Goal: Information Seeking & Learning: Learn about a topic

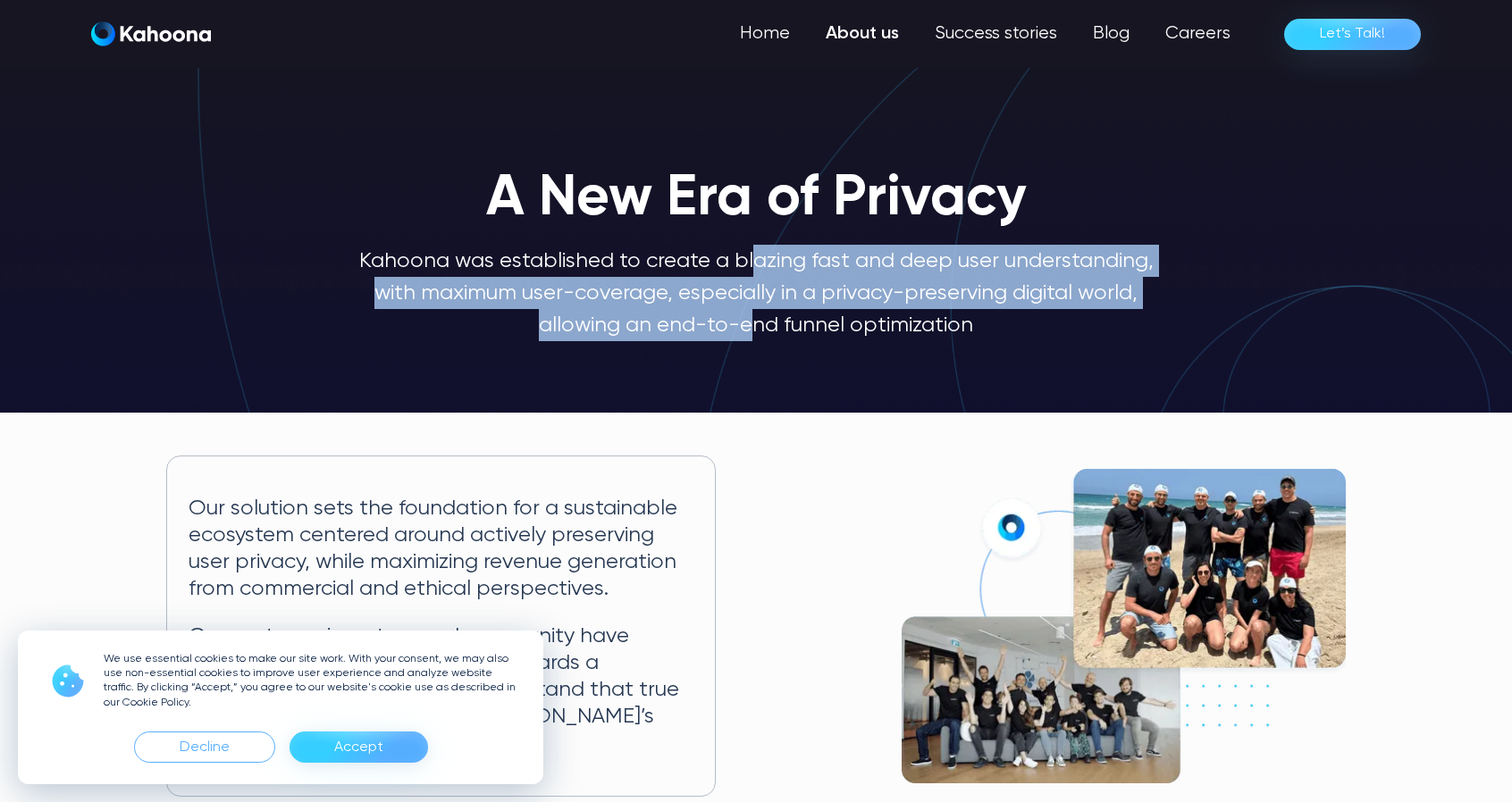
drag, startPoint x: 756, startPoint y: 275, endPoint x: 756, endPoint y: 357, distance: 82.0
click at [756, 357] on div "A New Era of Privacy Kahoona was established to create a blazing fast and deep …" at bounding box center [756, 215] width 1512 height 395
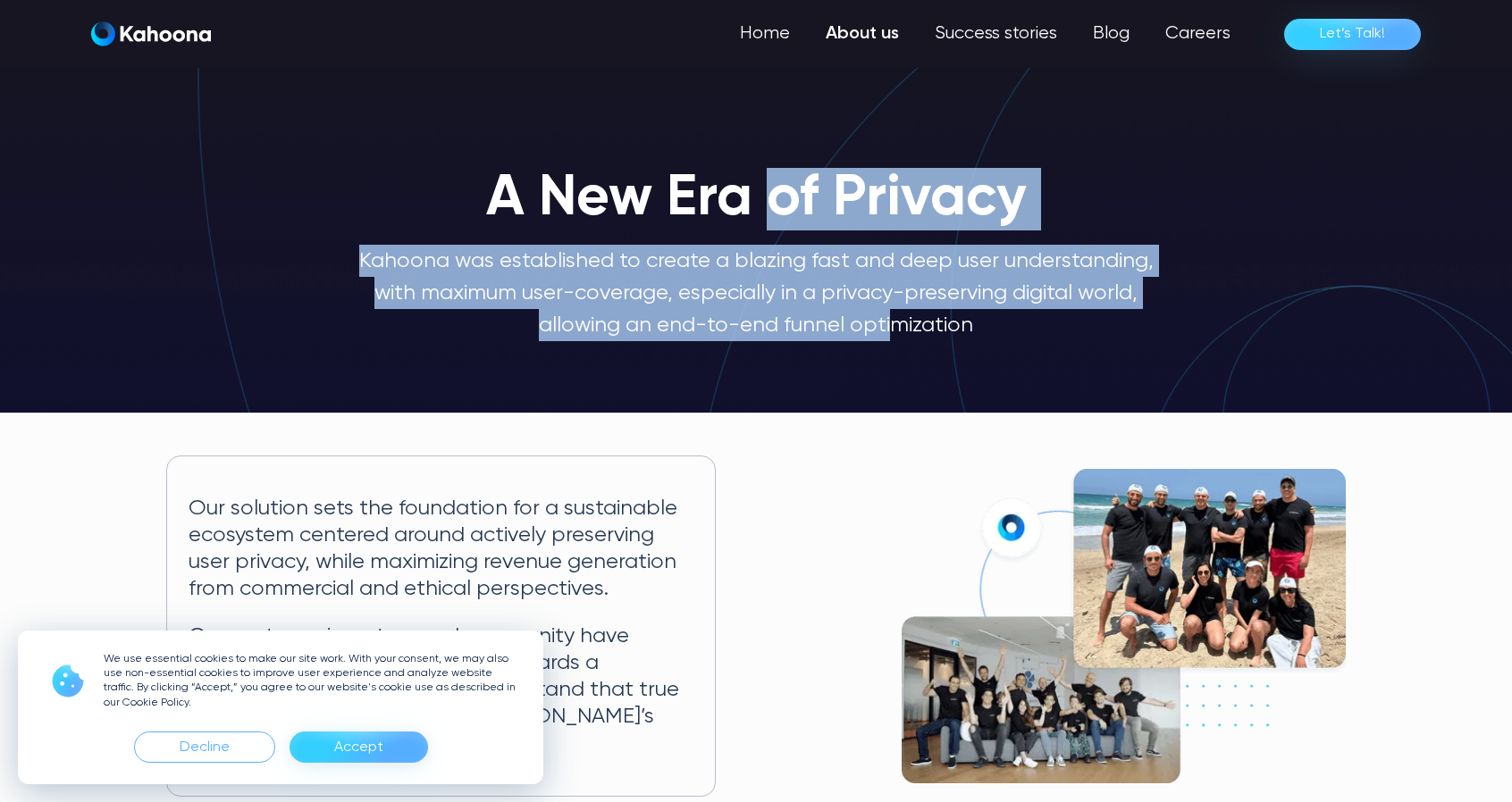
drag, startPoint x: 775, startPoint y: 176, endPoint x: 892, endPoint y: 335, distance: 197.4
click at [892, 335] on div "A New Era of Privacy Kahoona was established to create a blazing fast and deep …" at bounding box center [756, 236] width 800 height 209
click at [976, 253] on p "Kahoona was established to create a blazing fast and deep user understanding, w…" at bounding box center [756, 293] width 800 height 96
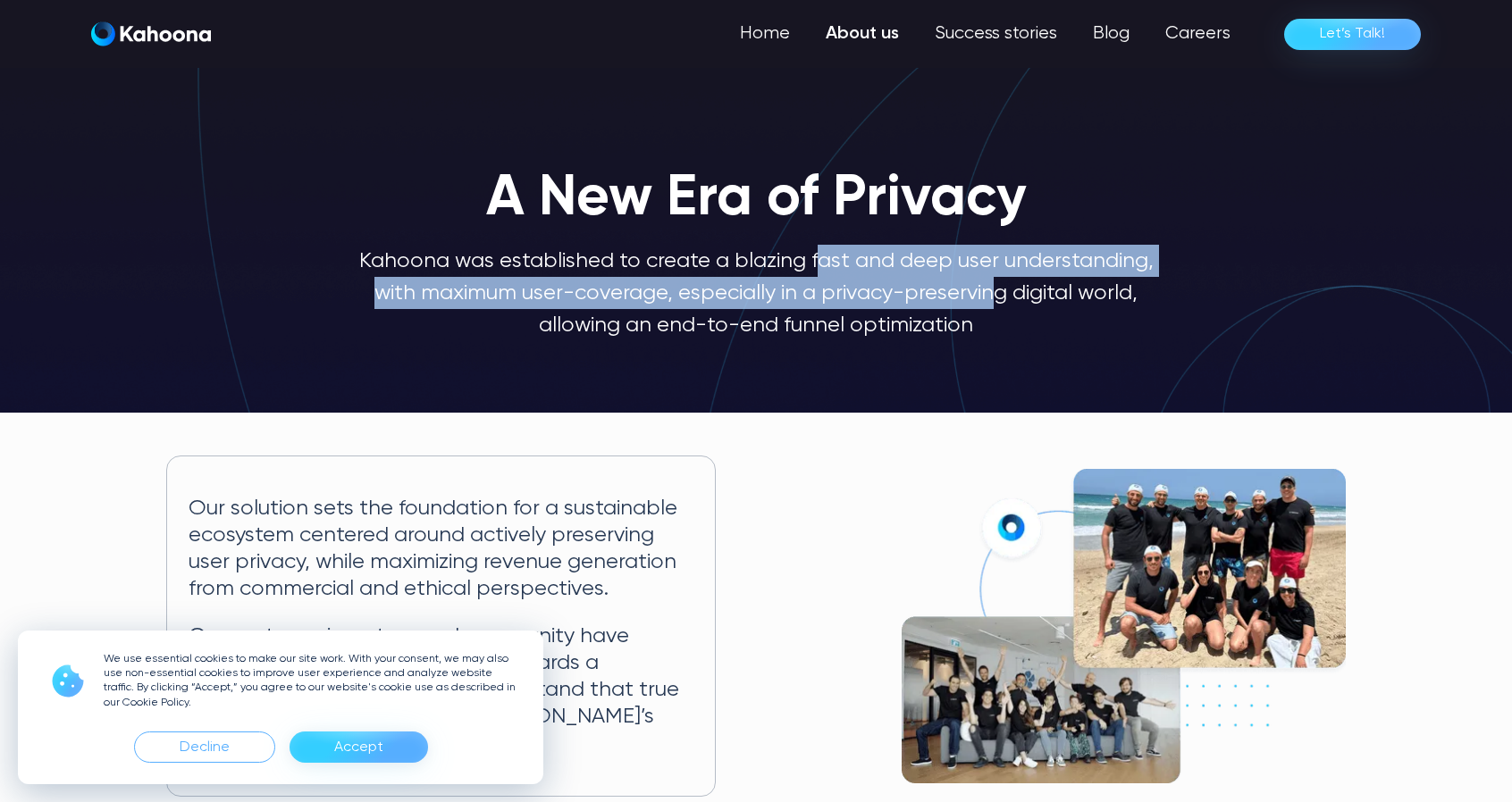
drag, startPoint x: 820, startPoint y: 264, endPoint x: 990, endPoint y: 309, distance: 175.9
click at [989, 309] on p "Kahoona was established to create a blazing fast and deep user understanding, w…" at bounding box center [756, 293] width 800 height 96
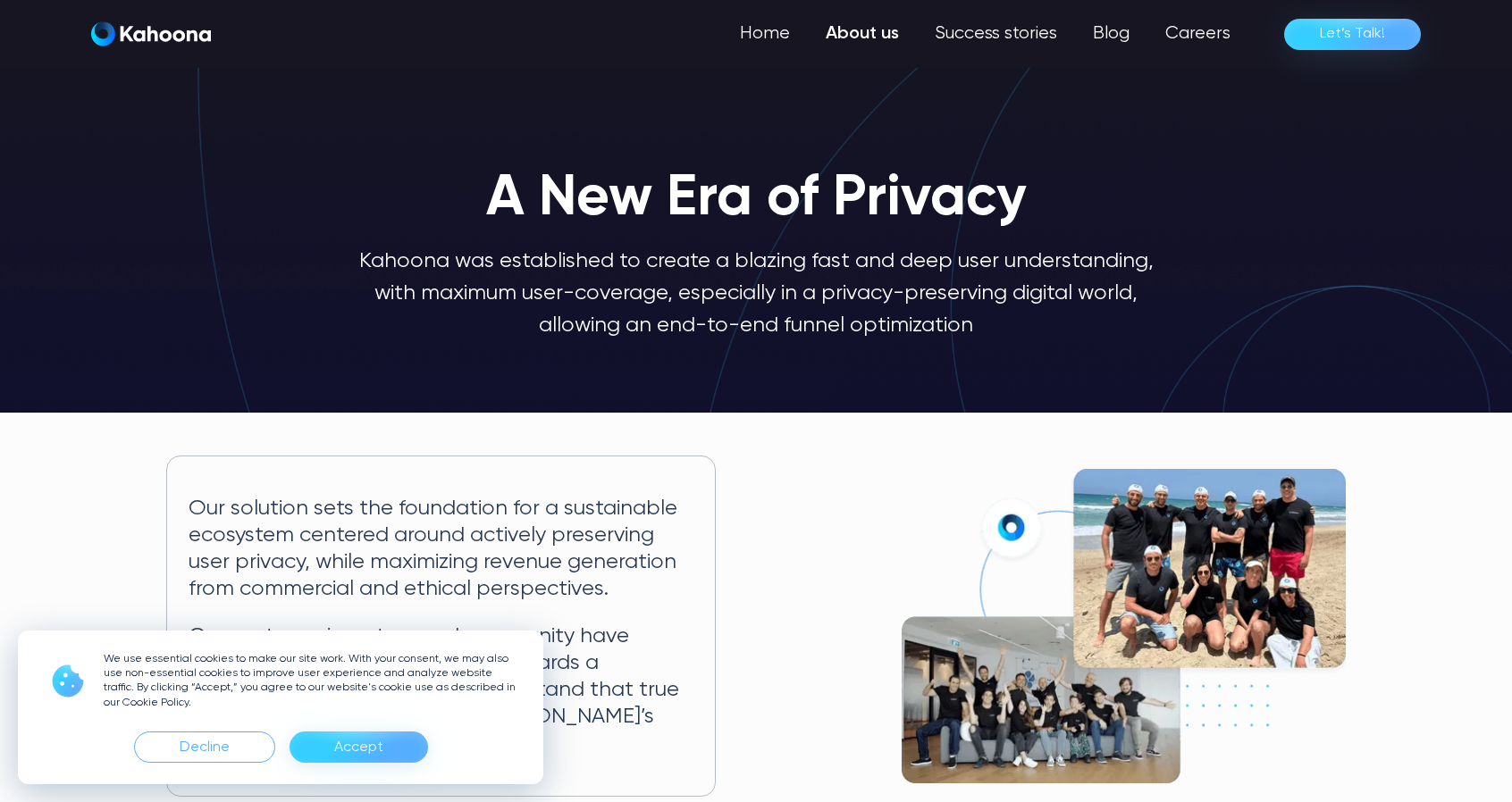
click at [1043, 288] on p "Kahoona was established to create a blazing fast and deep user understanding, w…" at bounding box center [756, 293] width 800 height 96
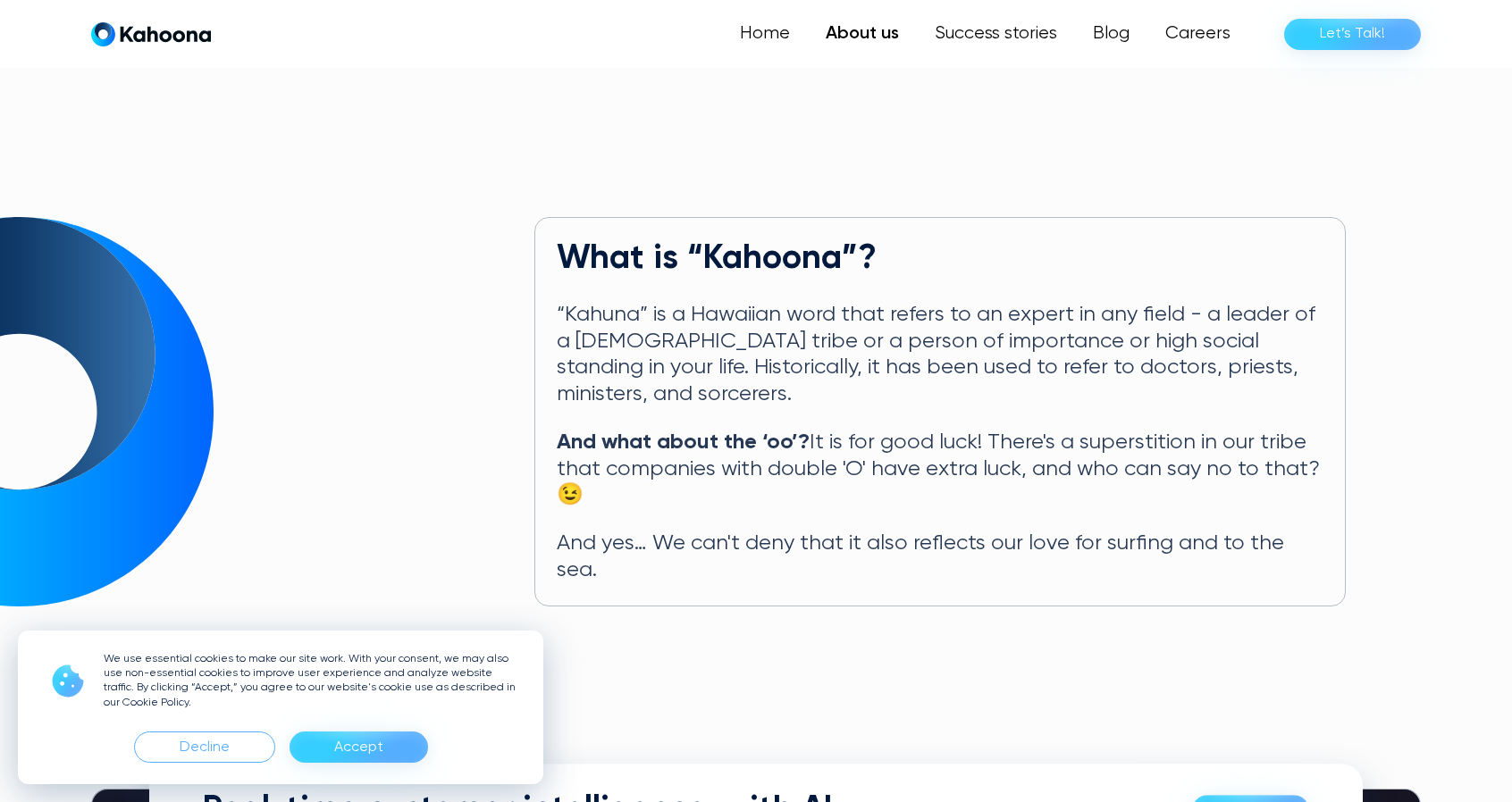
scroll to position [763, 0]
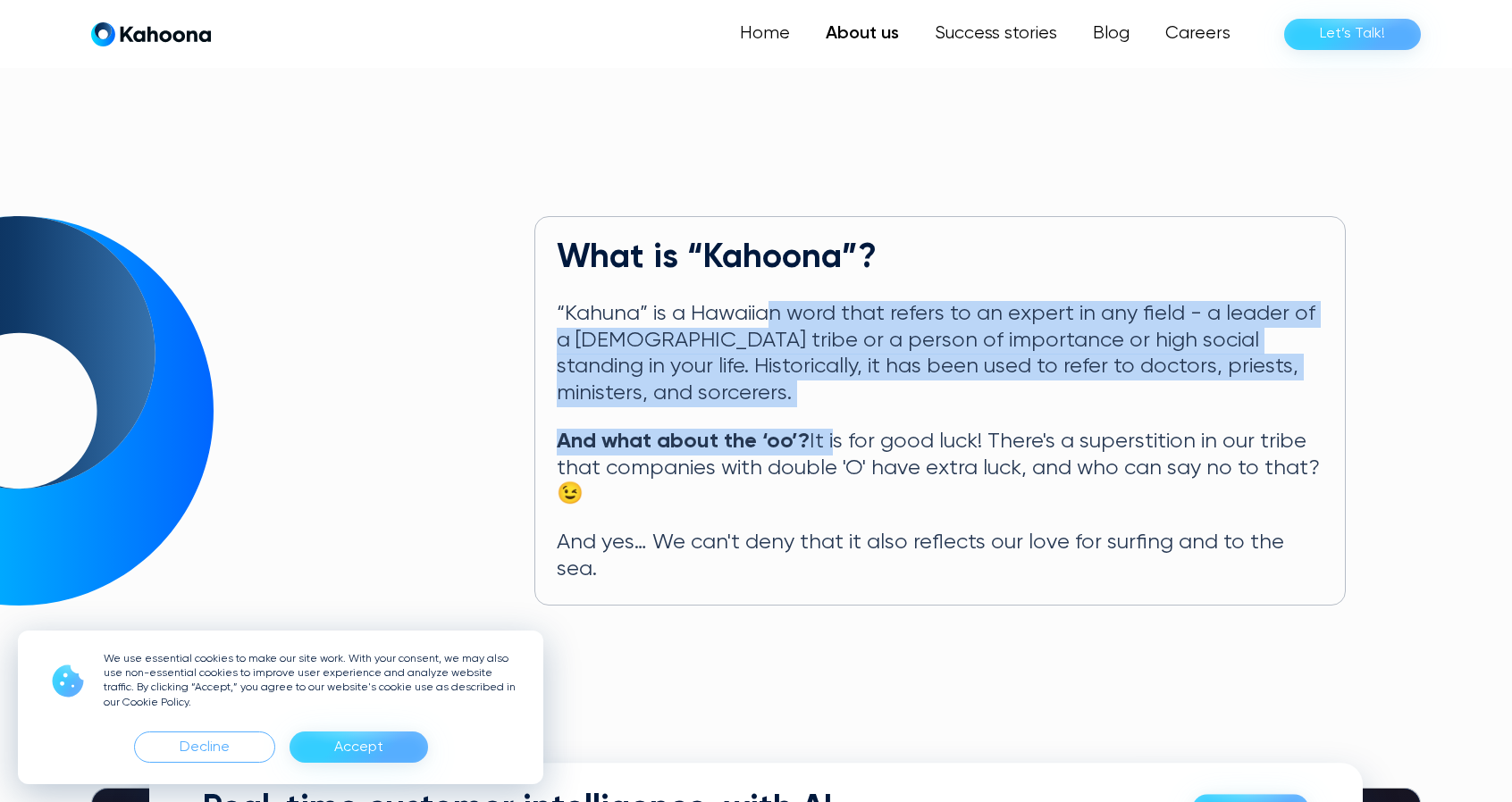
drag, startPoint x: 778, startPoint y: 290, endPoint x: 833, endPoint y: 405, distance: 127.5
click at [833, 405] on div "What is “Kahoona”? “Kahuna” is a Hawaiian word that refers to an expert in any …" at bounding box center [939, 410] width 811 height 388
click at [833, 429] on p "And what about the ‘oo’? It is for good luck! There's a superstition in our tri…" at bounding box center [940, 468] width 767 height 80
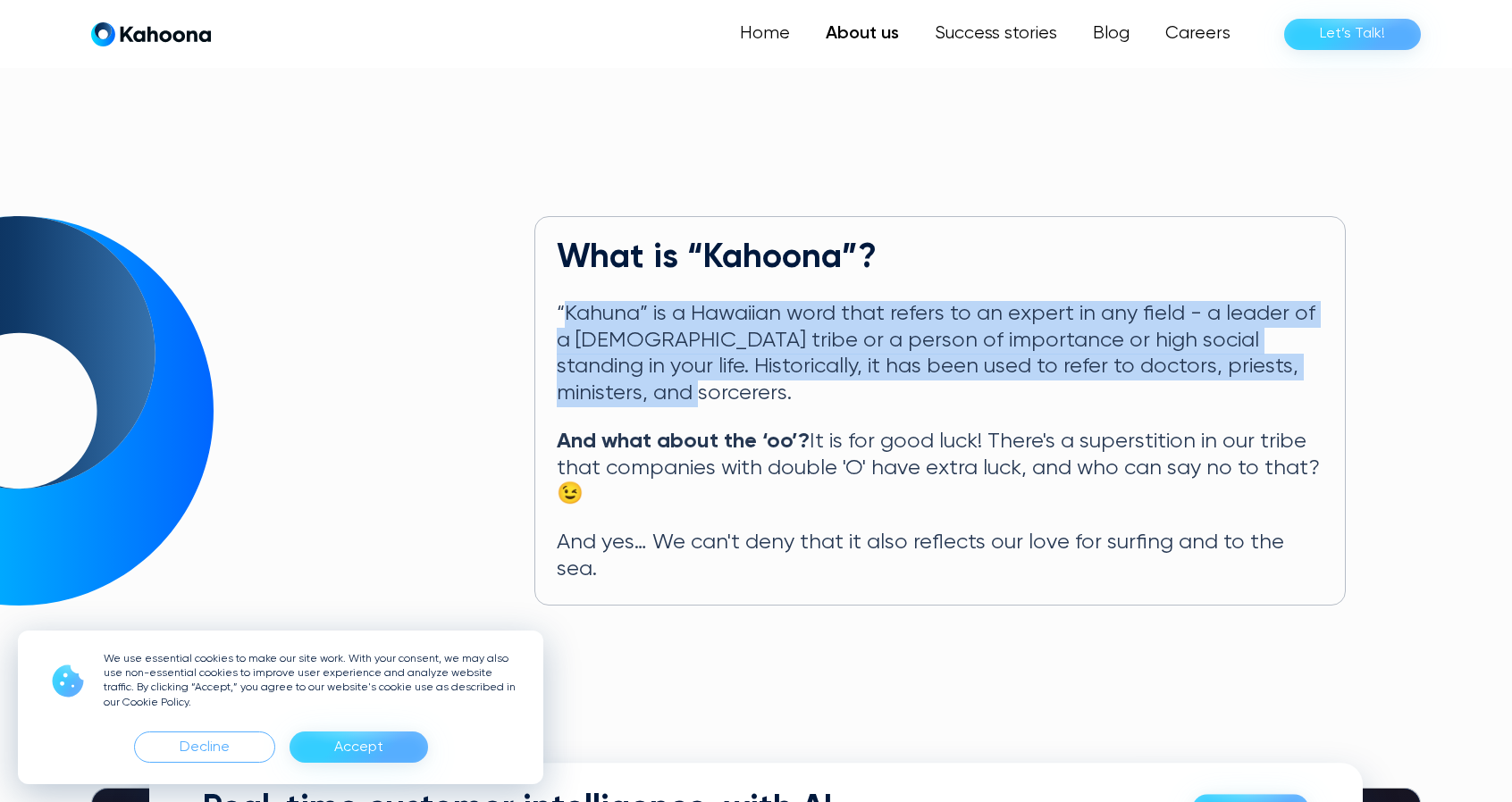
click at [568, 301] on p "“Kahuna” is a Hawaiian word that refers to an expert in any field - a leader of…" at bounding box center [940, 354] width 767 height 106
click at [566, 301] on p "“Kahuna” is a Hawaiian word that refers to an expert in any field - a leader of…" at bounding box center [940, 354] width 767 height 106
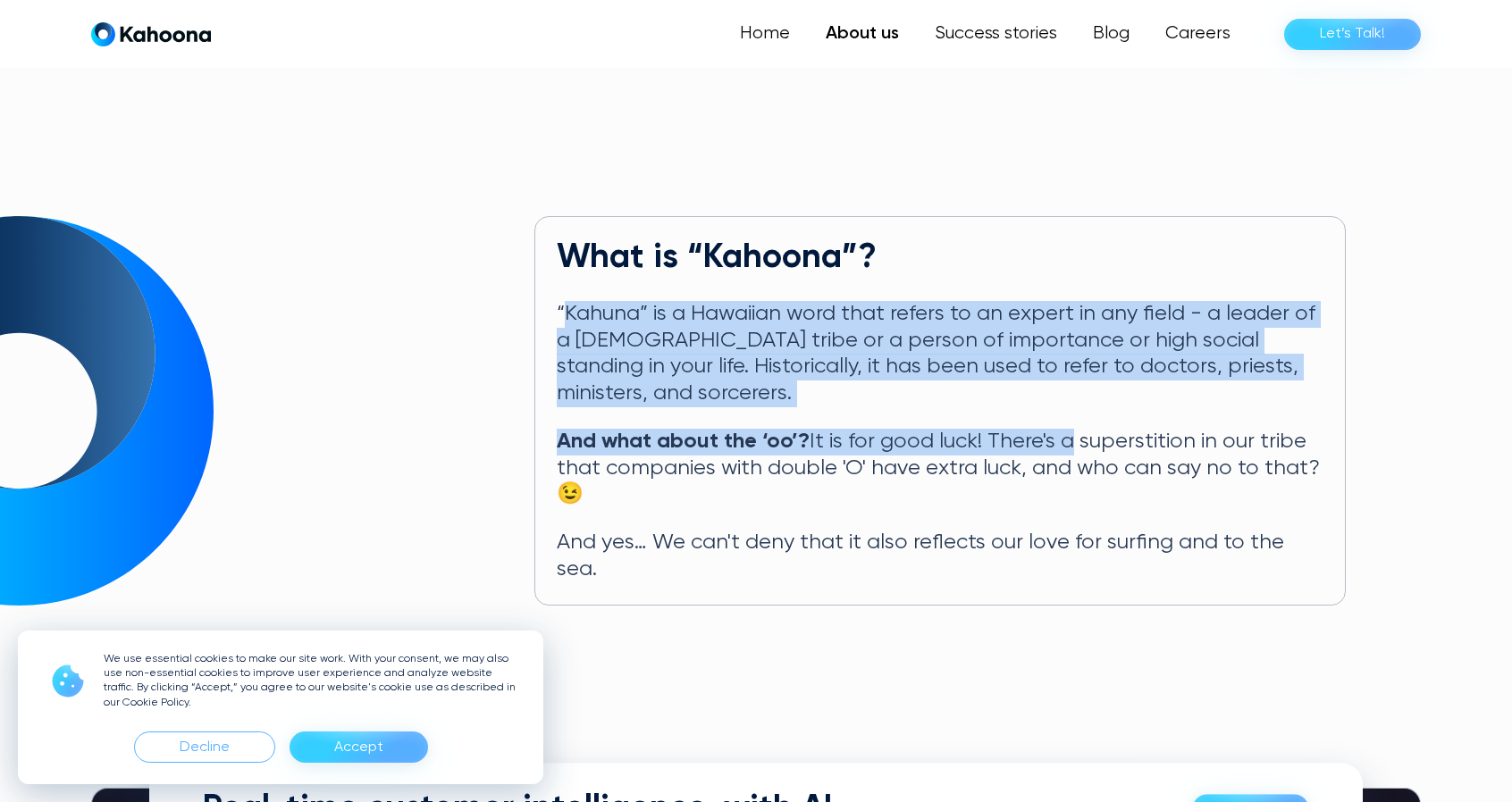
drag, startPoint x: 946, startPoint y: 374, endPoint x: 1064, endPoint y: 396, distance: 120.0
click at [1064, 396] on div "What is “Kahoona”? “Kahuna” is a Hawaiian word that refers to an expert in any …" at bounding box center [939, 410] width 811 height 388
drag, startPoint x: 1064, startPoint y: 396, endPoint x: 1073, endPoint y: 403, distance: 11.4
click at [1065, 396] on div "What is “Kahoona”? “Kahuna” is a Hawaiian word that refers to an expert in any …" at bounding box center [939, 410] width 811 height 388
drag, startPoint x: 1136, startPoint y: 465, endPoint x: 1167, endPoint y: 486, distance: 37.4
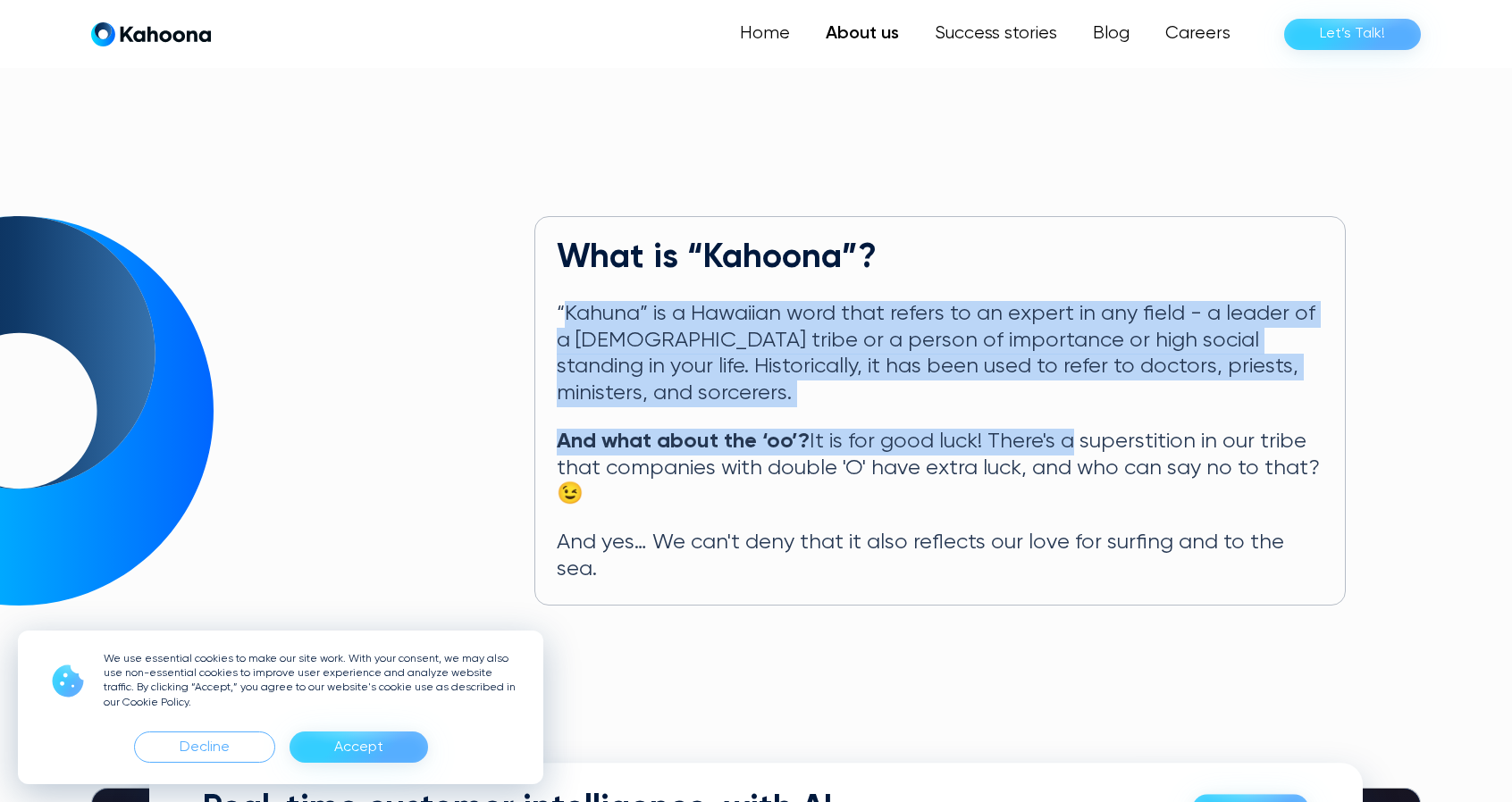
click at [1167, 486] on div "What is “Kahoona”? “Kahuna” is a Hawaiian word that refers to an expert in any …" at bounding box center [939, 410] width 811 height 388
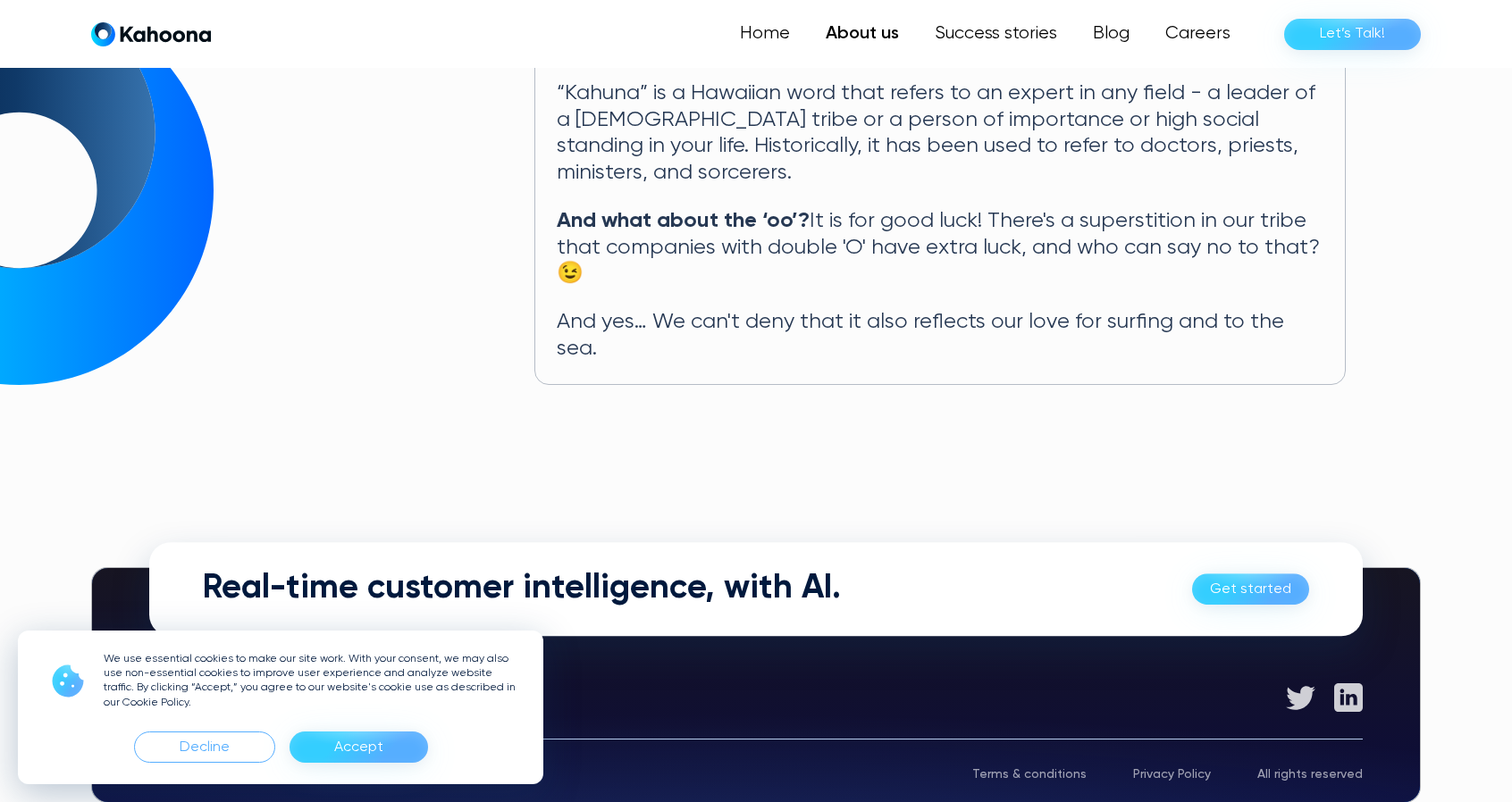
scroll to position [983, 0]
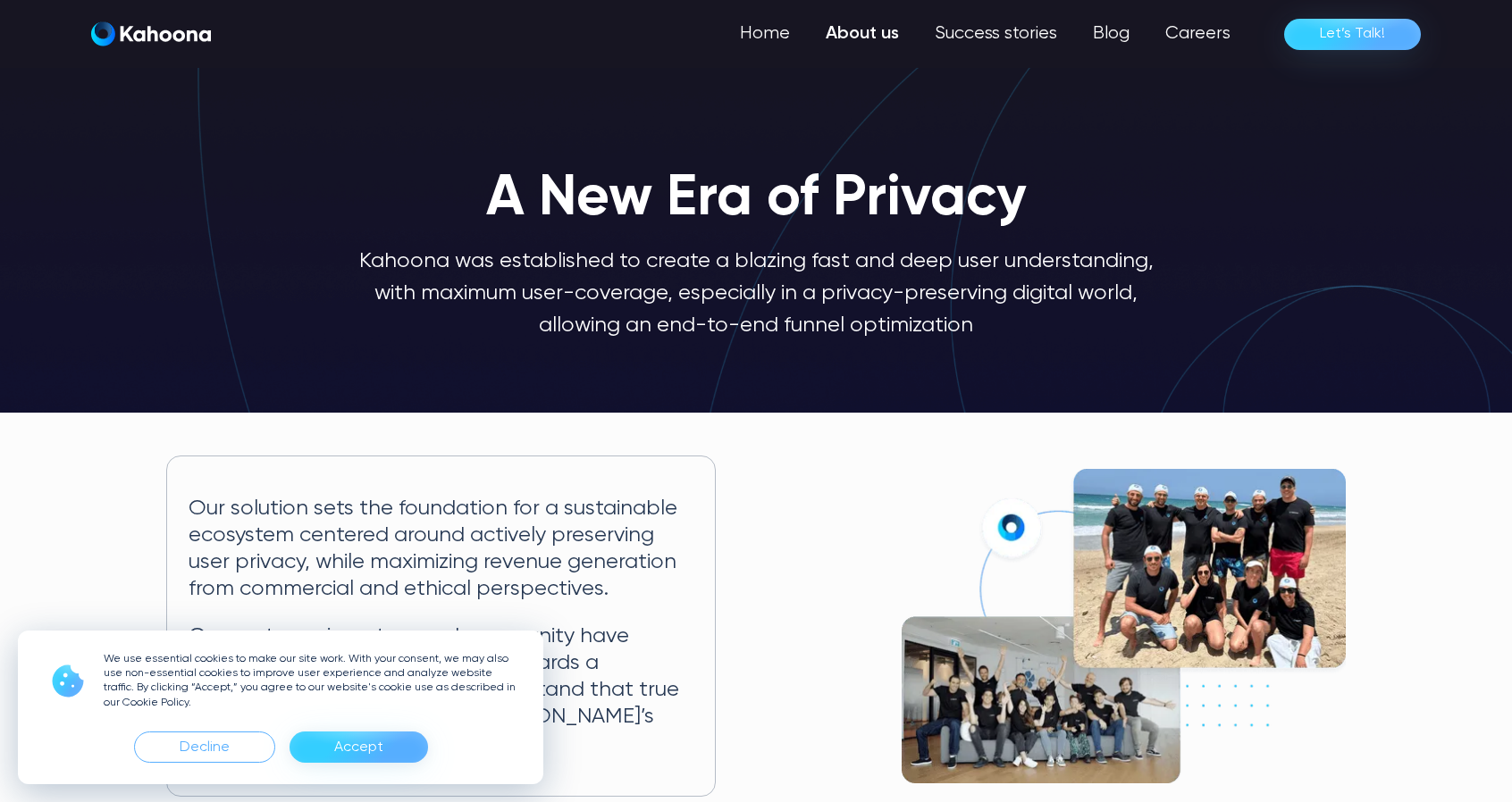
click at [140, 27] on img "home" at bounding box center [151, 33] width 120 height 25
